Goal: Obtain resource: Download file/media

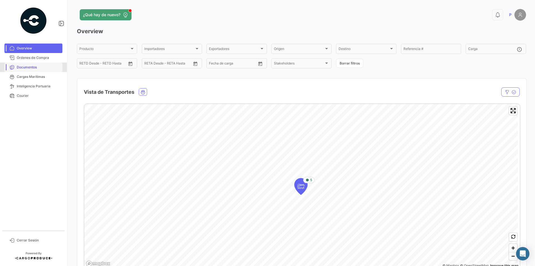
click at [42, 66] on span "Documentos" at bounding box center [39, 67] width 44 height 5
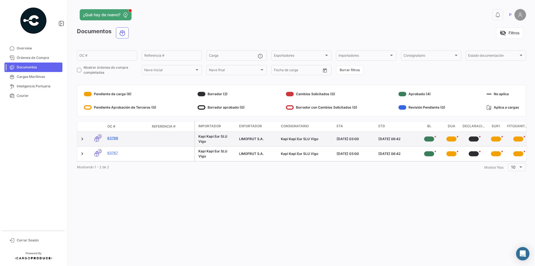
click at [112, 137] on link "63768" at bounding box center [127, 138] width 40 height 5
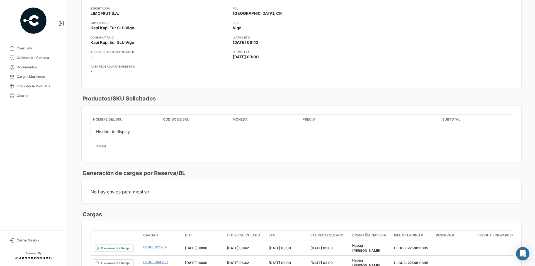
scroll to position [223, 0]
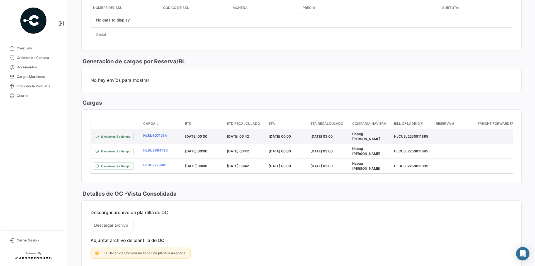
click at [152, 136] on link "HLBU6071264" at bounding box center [161, 135] width 37 height 5
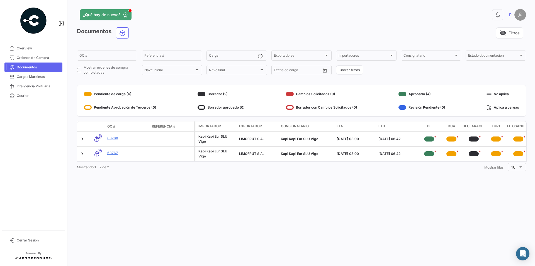
scroll to position [0, 25]
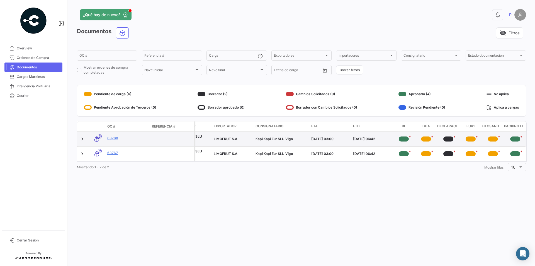
click at [98, 138] on icon at bounding box center [97, 139] width 6 height 12
click at [82, 139] on link at bounding box center [82, 139] width 6 height 6
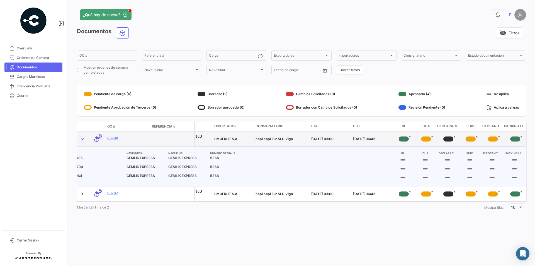
click at [82, 139] on link at bounding box center [82, 139] width 6 height 6
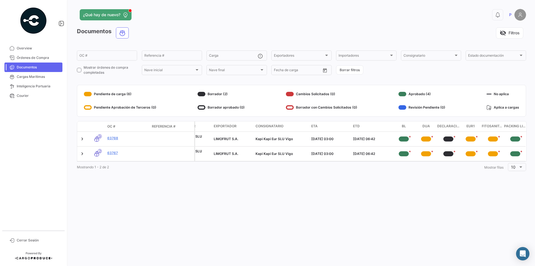
scroll to position [0, 0]
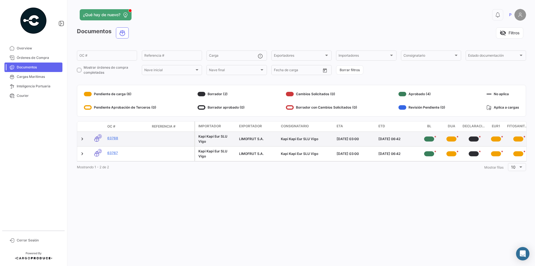
click at [100, 138] on div "3" at bounding box center [97, 139] width 12 height 6
click at [112, 139] on link "63768" at bounding box center [127, 138] width 40 height 5
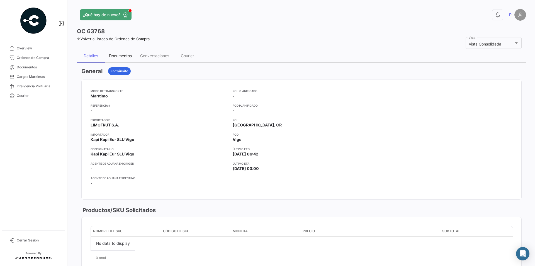
click at [112, 57] on div "Documentos" at bounding box center [120, 55] width 23 height 5
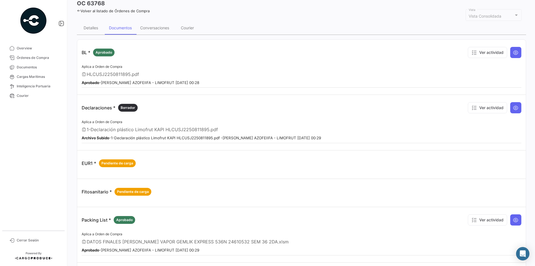
scroll to position [56, 0]
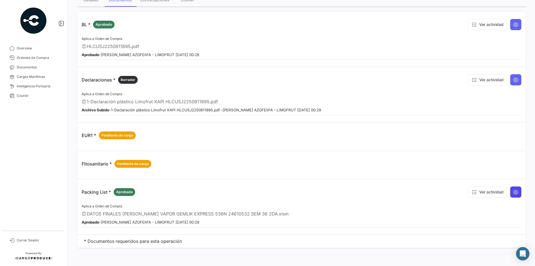
click at [514, 191] on icon at bounding box center [516, 192] width 6 height 6
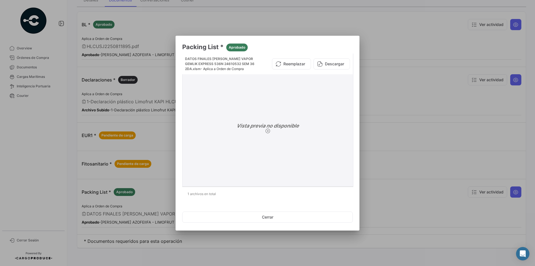
click at [319, 56] on div "DATOS FINALES [PERSON_NAME] VAPOR GEMLIK EXPRESS 536N 24610532 SEM 36 2DA.xlsm …" at bounding box center [267, 64] width 171 height 21
click at [323, 64] on icon at bounding box center [320, 64] width 6 height 6
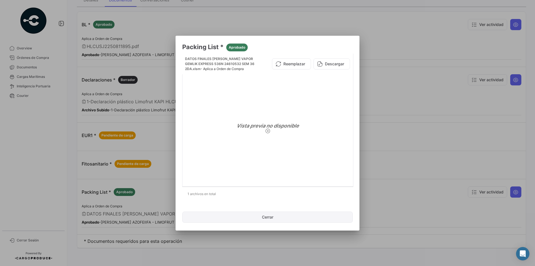
click at [280, 219] on button "Cerrar" at bounding box center [267, 216] width 171 height 11
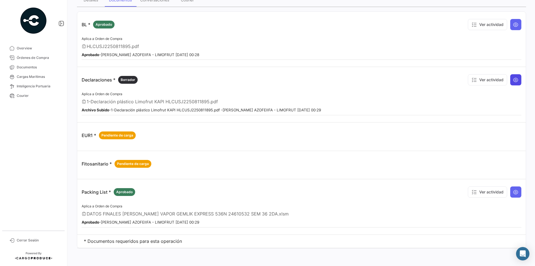
click at [515, 78] on icon at bounding box center [516, 80] width 6 height 6
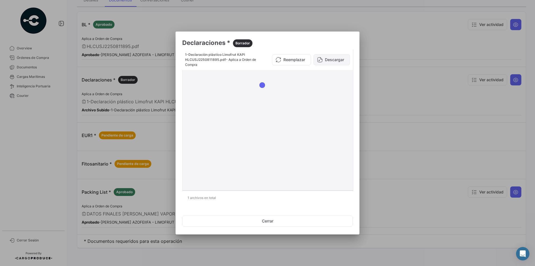
click at [341, 60] on button "Descargar" at bounding box center [332, 59] width 37 height 11
click at [349, 44] on h3 "Declaraciones * Borrador" at bounding box center [267, 42] width 171 height 9
click at [295, 226] on button "Cerrar" at bounding box center [267, 220] width 171 height 11
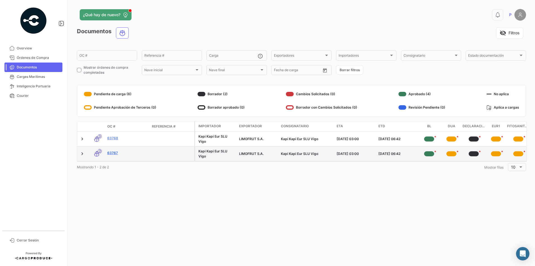
click at [116, 153] on link "63767" at bounding box center [127, 152] width 40 height 5
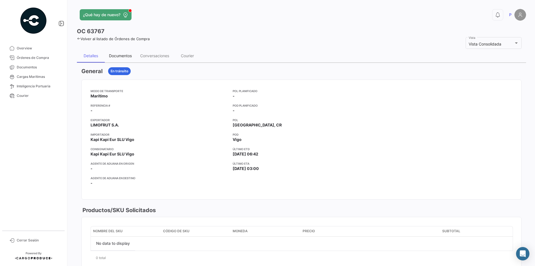
click at [125, 57] on div "Documentos" at bounding box center [120, 55] width 23 height 5
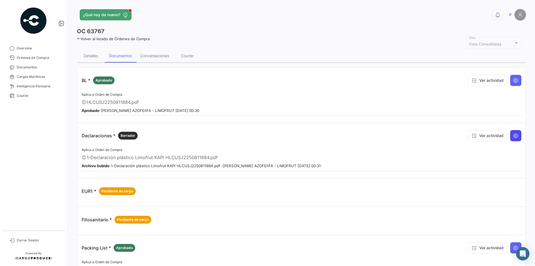
click at [511, 135] on button at bounding box center [516, 135] width 11 height 11
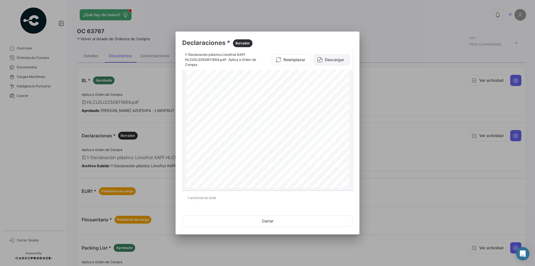
click at [326, 62] on button "Descargar" at bounding box center [332, 59] width 37 height 11
click at [242, 218] on button "Cerrar" at bounding box center [267, 220] width 171 height 11
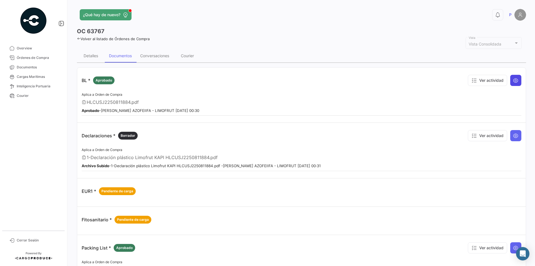
click at [517, 81] on button at bounding box center [516, 80] width 11 height 11
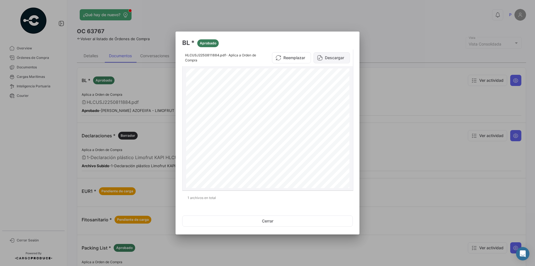
click at [334, 57] on button "Descargar" at bounding box center [332, 57] width 37 height 11
click at [280, 221] on button "Cerrar" at bounding box center [267, 220] width 171 height 11
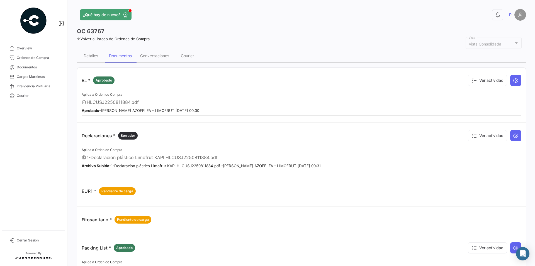
scroll to position [56, 0]
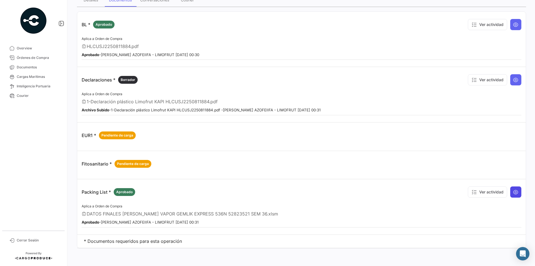
click at [515, 189] on button at bounding box center [516, 191] width 11 height 11
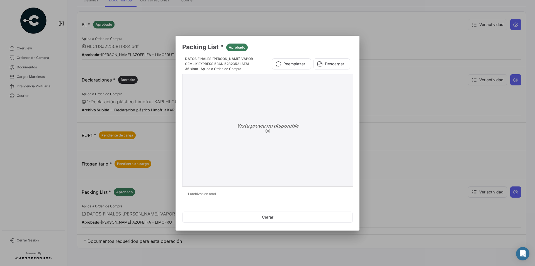
click at [326, 61] on button "Descargar" at bounding box center [332, 63] width 37 height 11
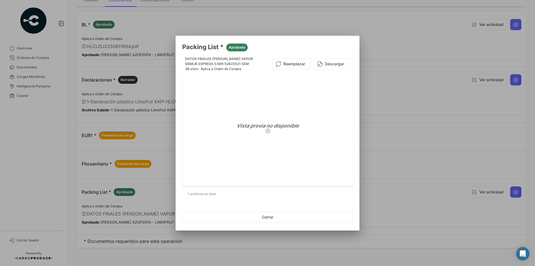
drag, startPoint x: 266, startPoint y: 218, endPoint x: 252, endPoint y: 206, distance: 18.7
click at [266, 218] on button "Cerrar" at bounding box center [267, 216] width 171 height 11
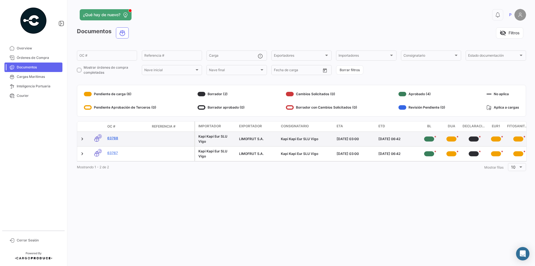
click at [110, 139] on link "63768" at bounding box center [127, 138] width 40 height 5
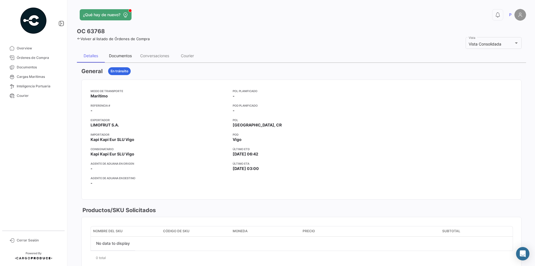
click at [130, 55] on div "Documentos" at bounding box center [120, 55] width 23 height 5
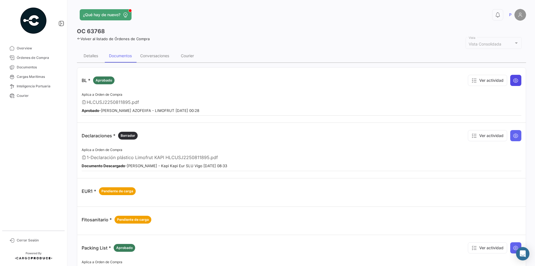
click at [516, 78] on button at bounding box center [516, 80] width 11 height 11
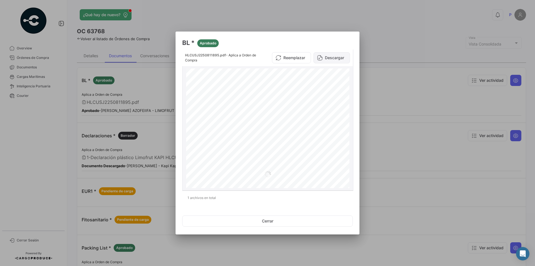
click at [330, 59] on button "Descargar" at bounding box center [332, 57] width 37 height 11
click at [293, 42] on h3 "BL * Aprobado" at bounding box center [267, 42] width 171 height 9
click at [290, 232] on mat-dialog-container "BL * Aprobado HLCUSJ2250811895.pdf - Aplica a Orden de Compra Reemplazar Descar…" at bounding box center [268, 133] width 184 height 203
click at [290, 226] on button "Cerrar" at bounding box center [267, 220] width 171 height 11
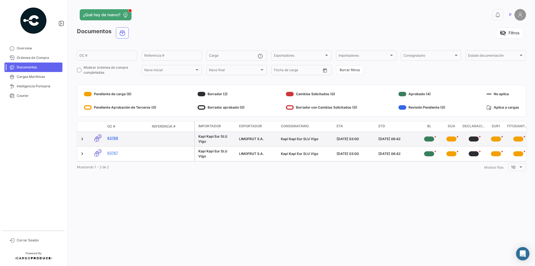
click at [112, 138] on link "63768" at bounding box center [127, 138] width 40 height 5
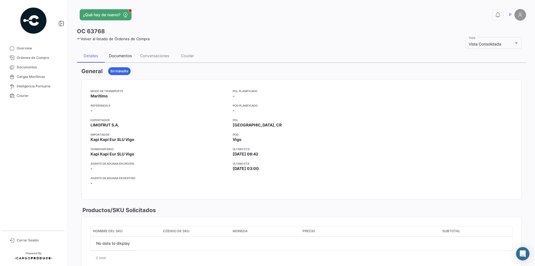
click at [115, 54] on div "Documentos" at bounding box center [120, 55] width 23 height 5
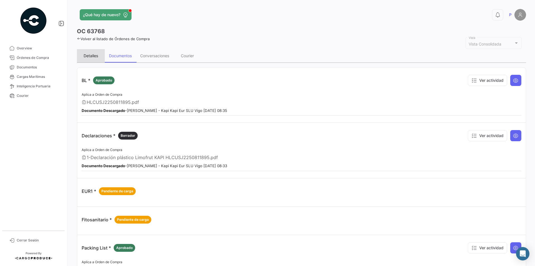
click at [96, 55] on div "Detalles" at bounding box center [91, 55] width 15 height 5
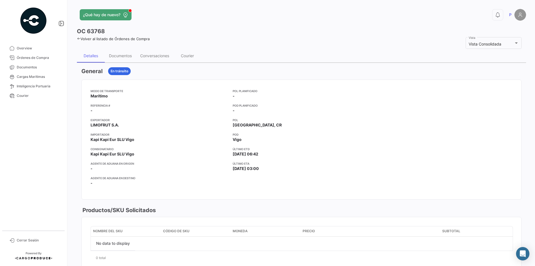
click at [79, 36] on div "Volver al listado de Órdenes de Compra" at bounding box center [302, 38] width 450 height 6
click at [81, 38] on link "Volver al listado de Órdenes de Compra" at bounding box center [113, 39] width 73 height 4
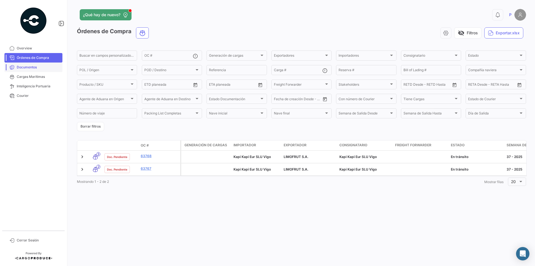
click at [18, 66] on span "Documentos" at bounding box center [39, 67] width 44 height 5
